Goal: Task Accomplishment & Management: Manage account settings

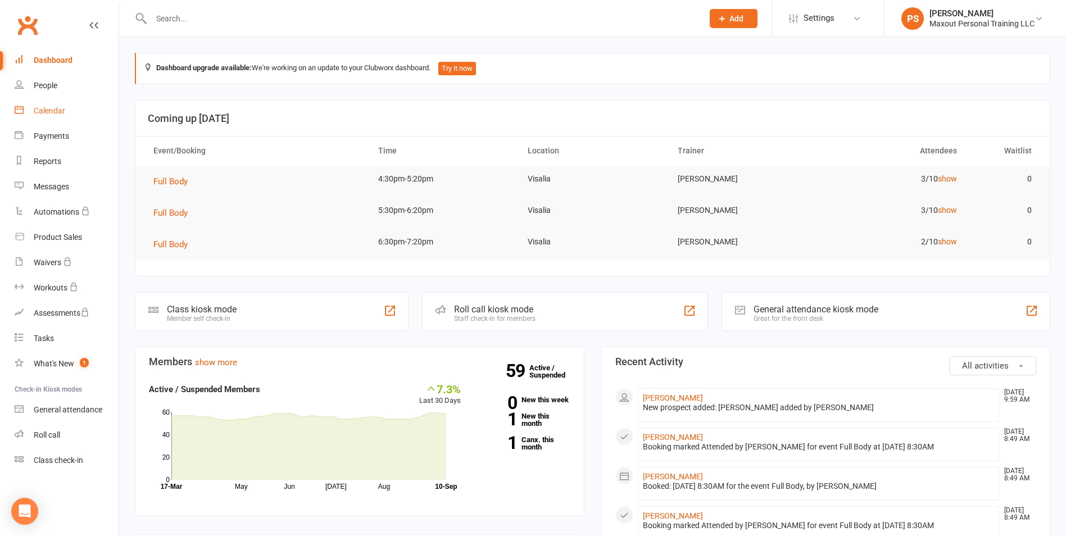
click at [43, 104] on link "Calendar" at bounding box center [67, 110] width 104 height 25
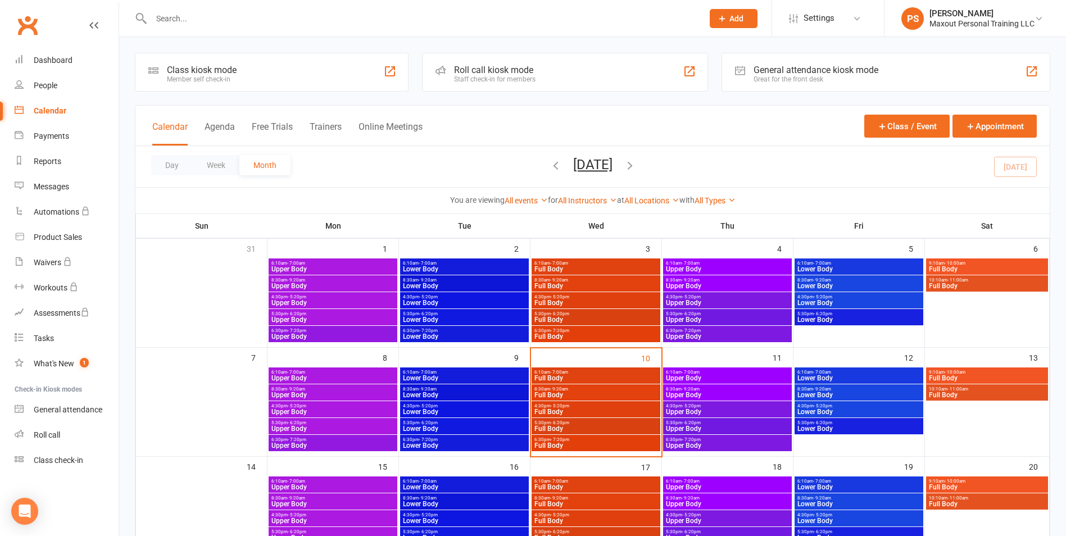
click at [480, 379] on span "Lower Body" at bounding box center [464, 378] width 124 height 7
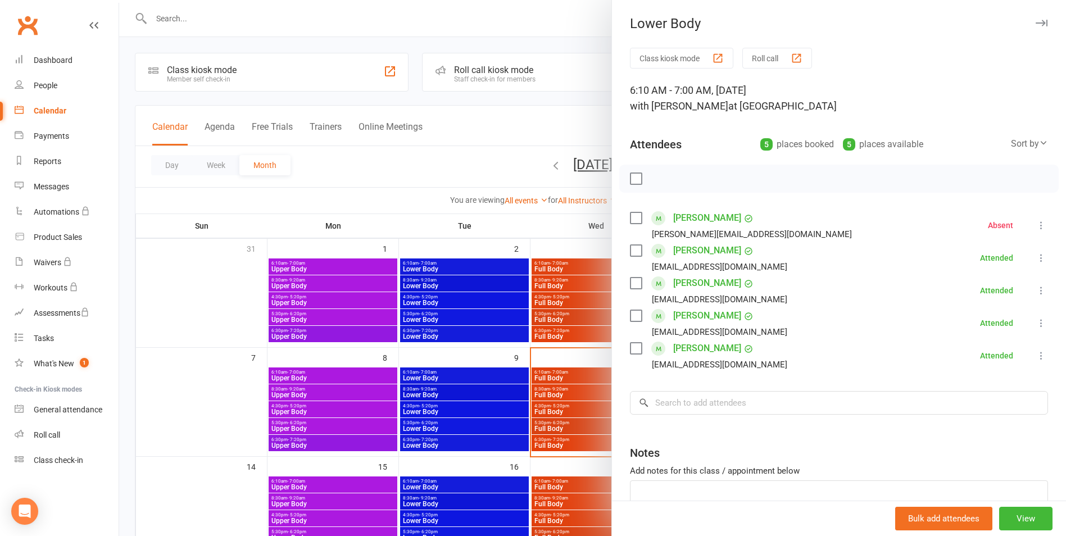
drag, startPoint x: 1023, startPoint y: 24, endPoint x: 877, endPoint y: 127, distance: 178.3
click at [1036, 24] on icon "button" at bounding box center [1042, 23] width 12 height 7
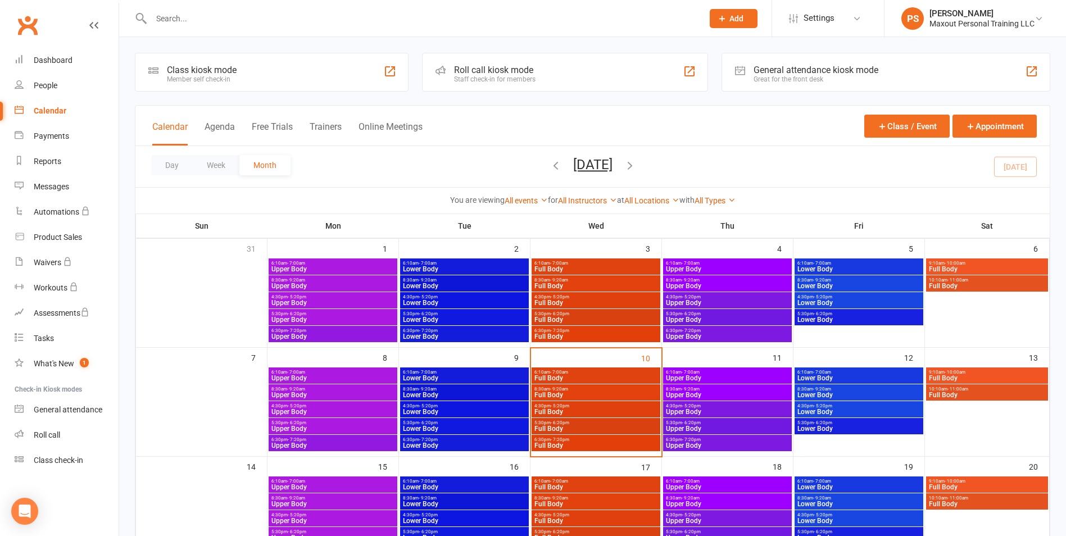
click at [499, 396] on span "Lower Body" at bounding box center [464, 395] width 124 height 7
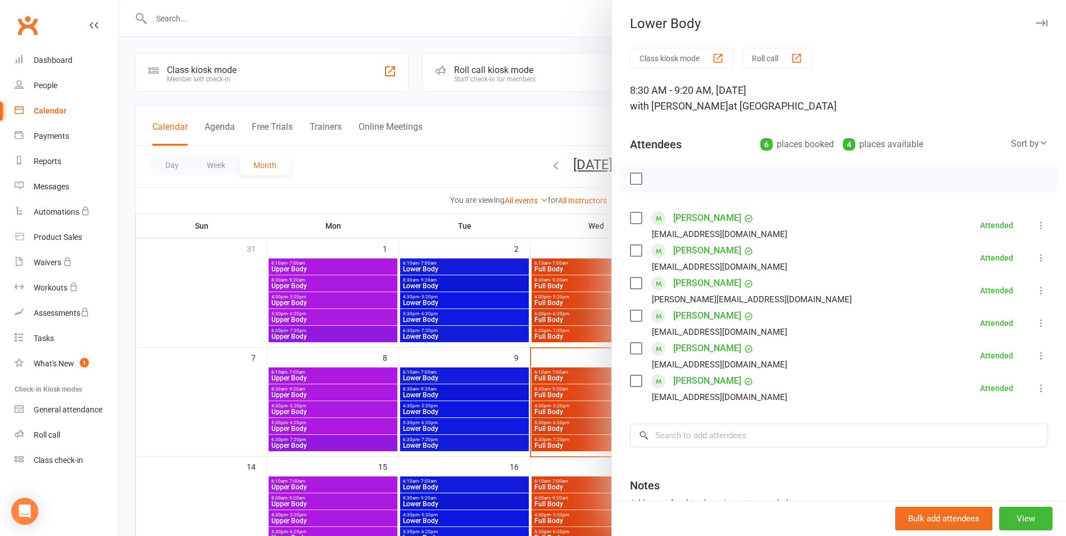
click at [1036, 25] on icon "button" at bounding box center [1042, 23] width 12 height 7
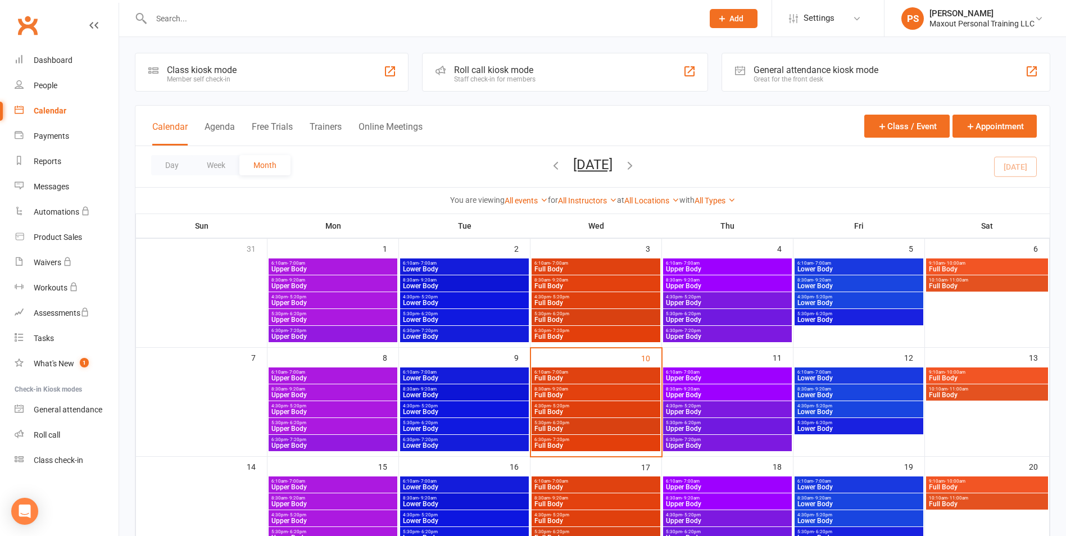
click at [510, 408] on span "4:30pm - 5:20pm" at bounding box center [464, 406] width 124 height 5
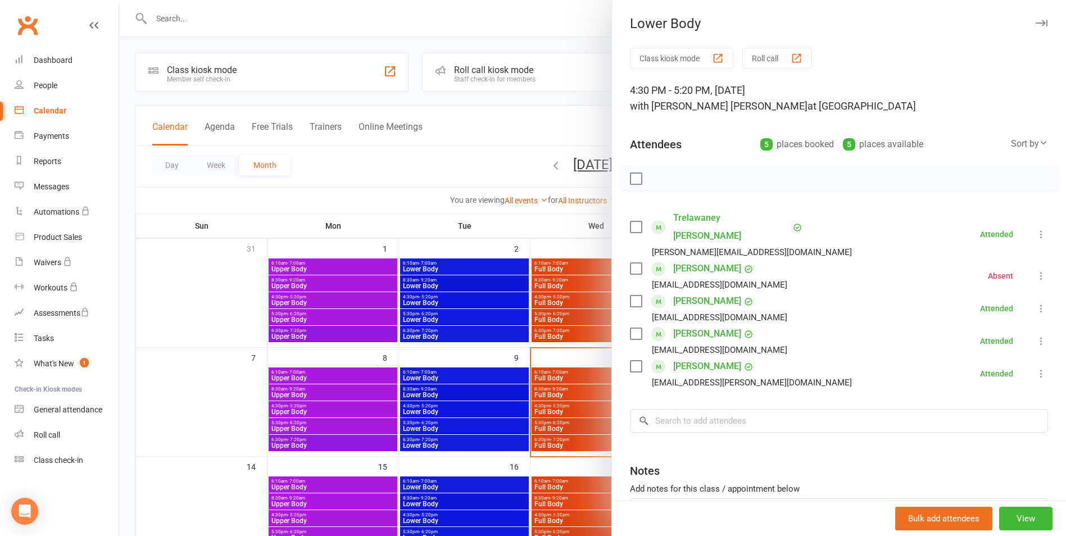
click at [1036, 20] on icon "button" at bounding box center [1042, 23] width 12 height 7
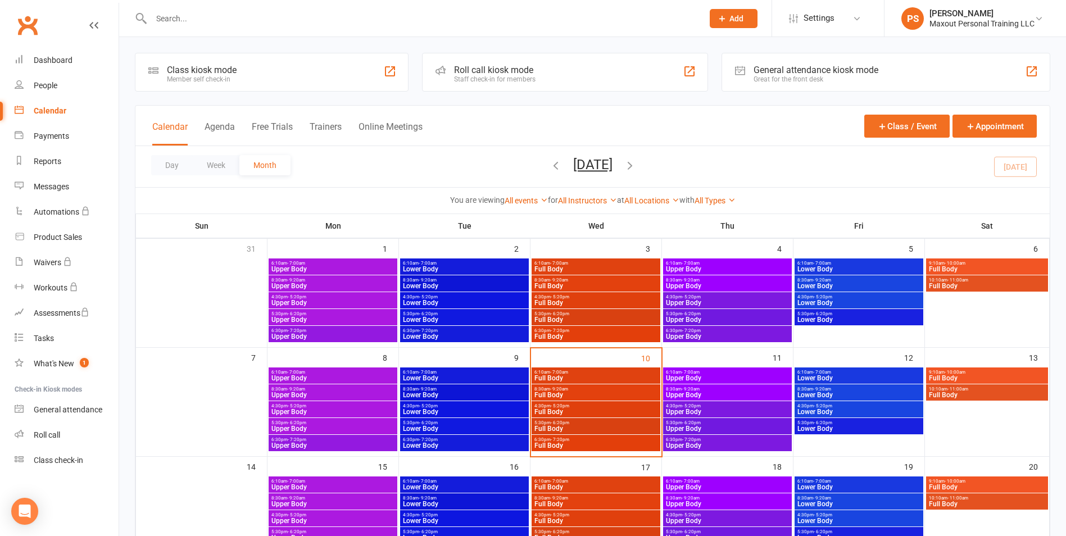
click at [465, 423] on span "5:30pm - 6:20pm" at bounding box center [464, 422] width 124 height 5
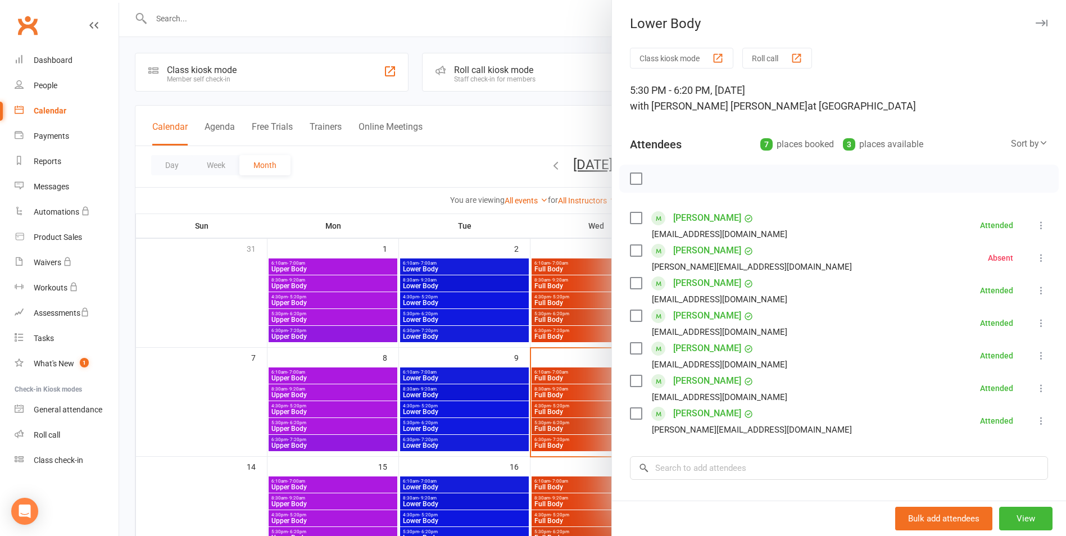
click at [1036, 21] on icon "button" at bounding box center [1042, 23] width 12 height 7
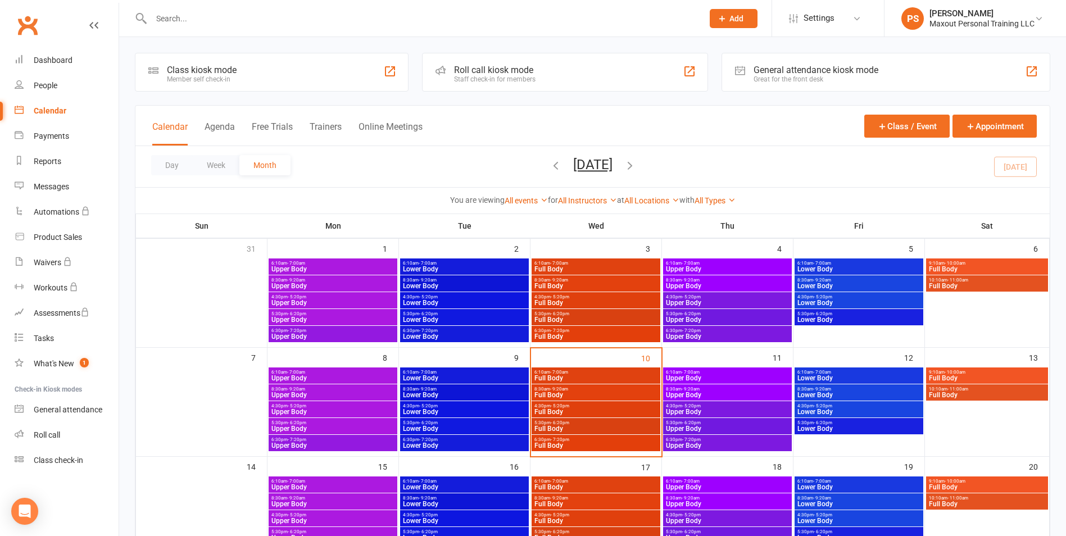
click at [518, 444] on span "Lower Body" at bounding box center [464, 445] width 124 height 7
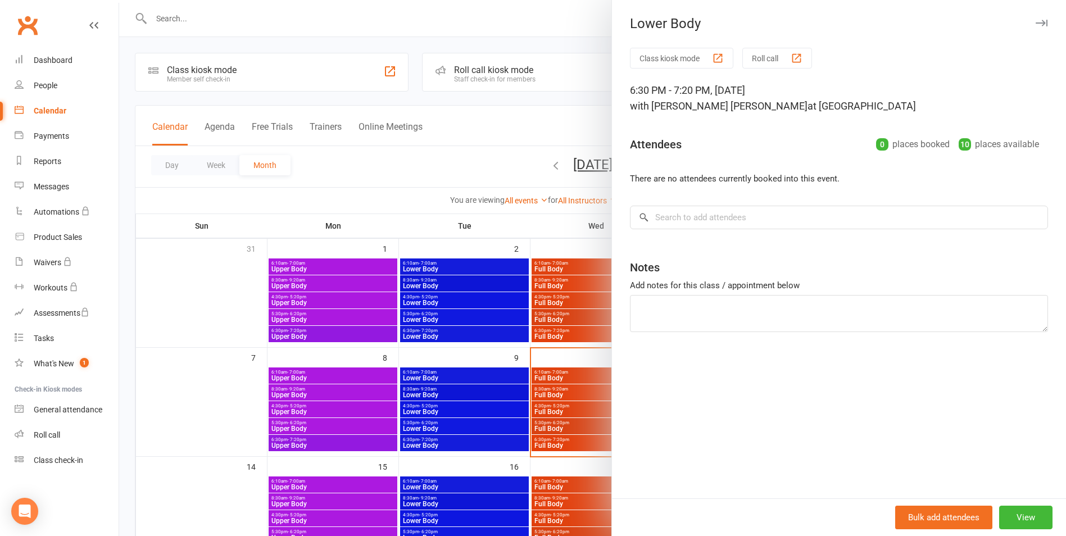
click at [549, 422] on div at bounding box center [592, 268] width 947 height 536
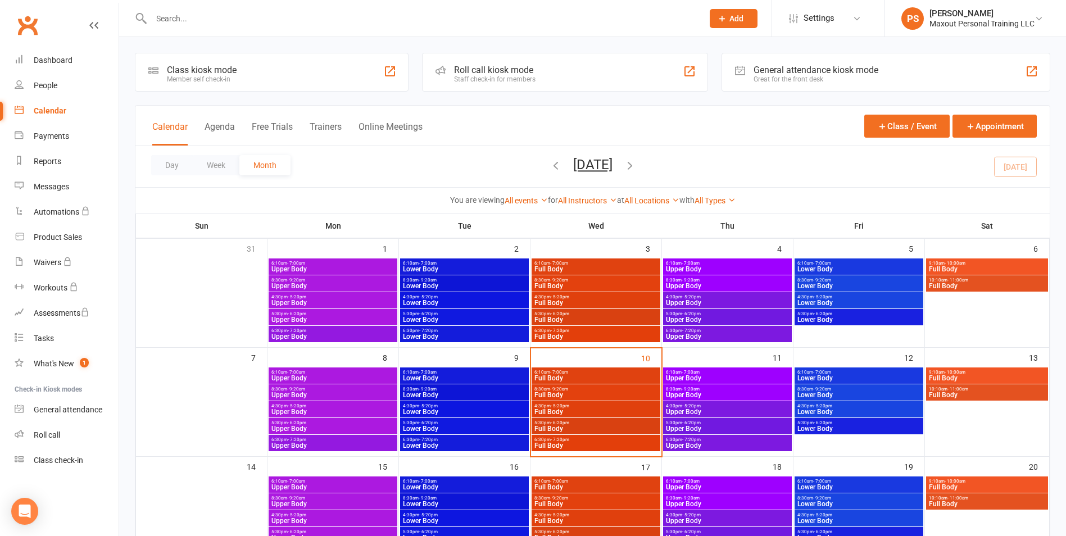
click at [600, 412] on span "Full Body" at bounding box center [596, 412] width 124 height 7
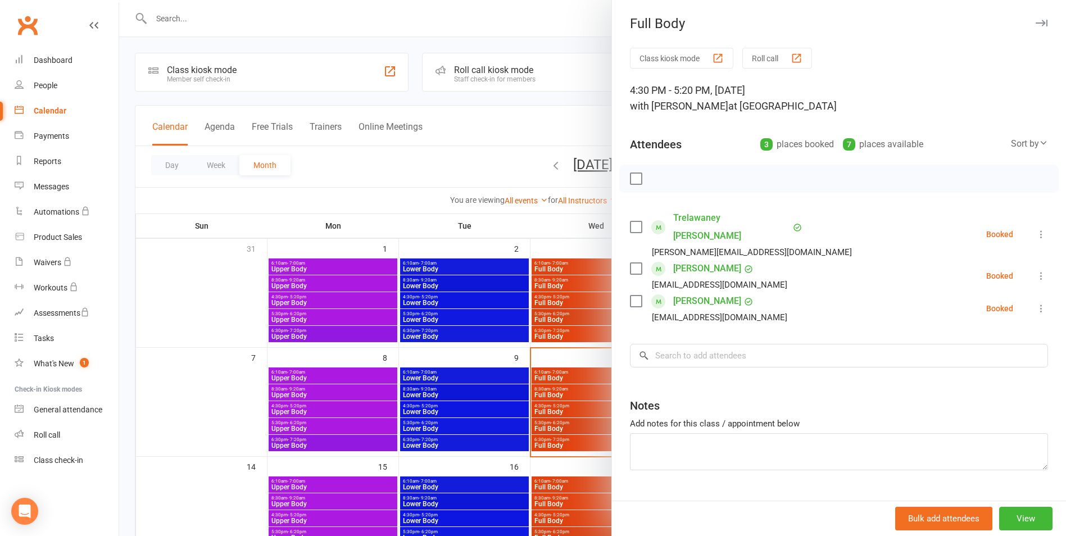
click at [1035, 17] on button "button" at bounding box center [1041, 22] width 13 height 13
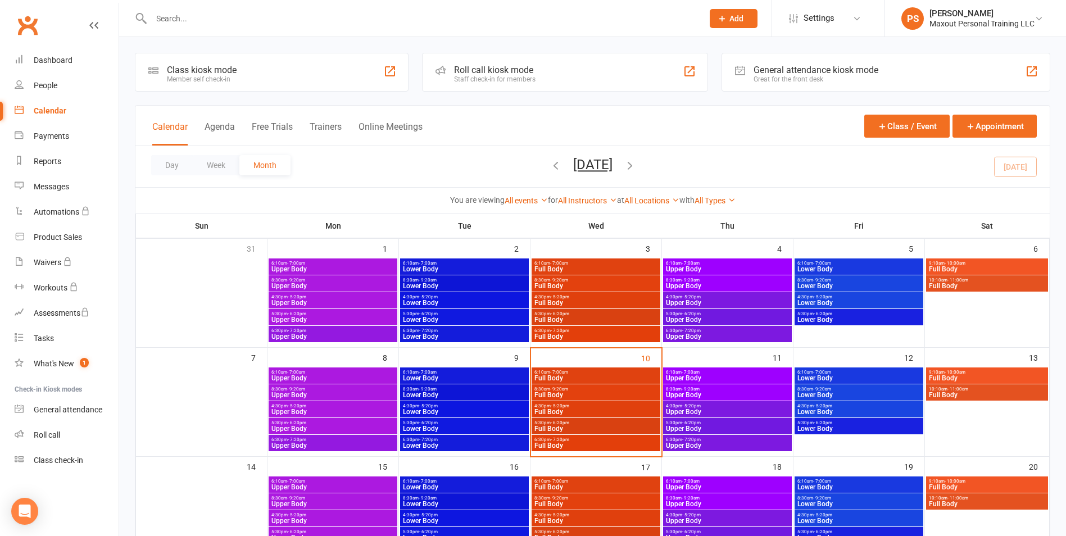
click at [612, 426] on span "Full Body" at bounding box center [596, 429] width 124 height 7
